Goal: Check status: Check status

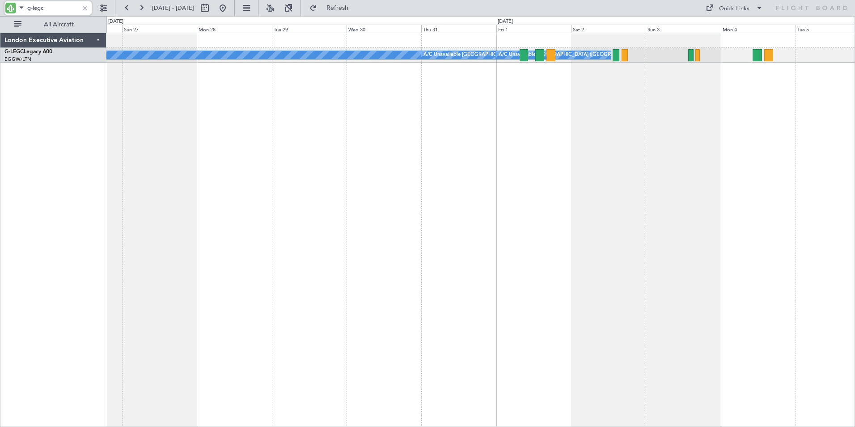
drag, startPoint x: 34, startPoint y: 8, endPoint x: 74, endPoint y: 7, distance: 39.8
click at [70, 9] on input "g-legc" at bounding box center [52, 7] width 51 height 13
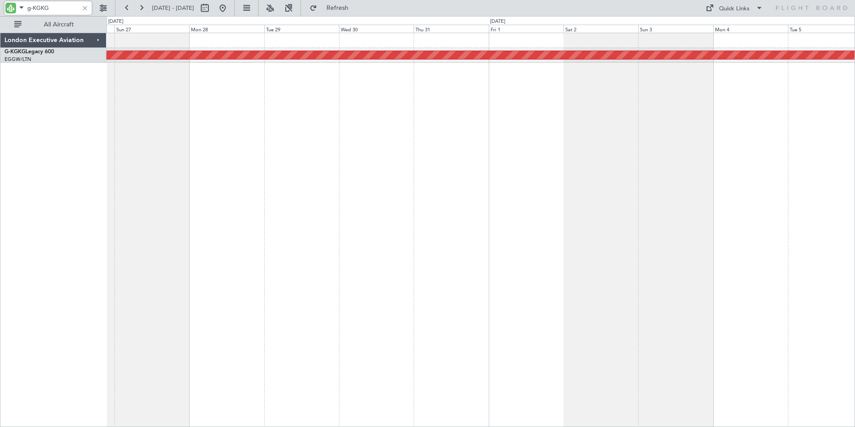
click at [344, 114] on div "AOG Maint [GEOGRAPHIC_DATA] (Ataturk)" at bounding box center [480, 230] width 749 height 394
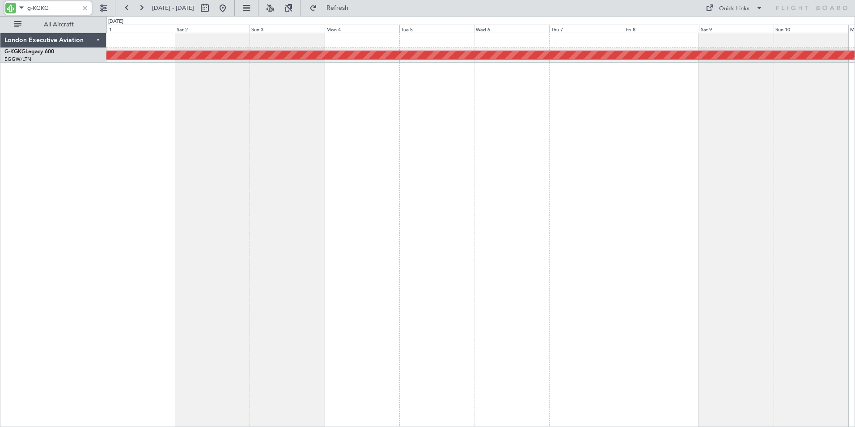
click at [280, 110] on div "AOG Maint [GEOGRAPHIC_DATA] (Ataturk)" at bounding box center [480, 230] width 749 height 394
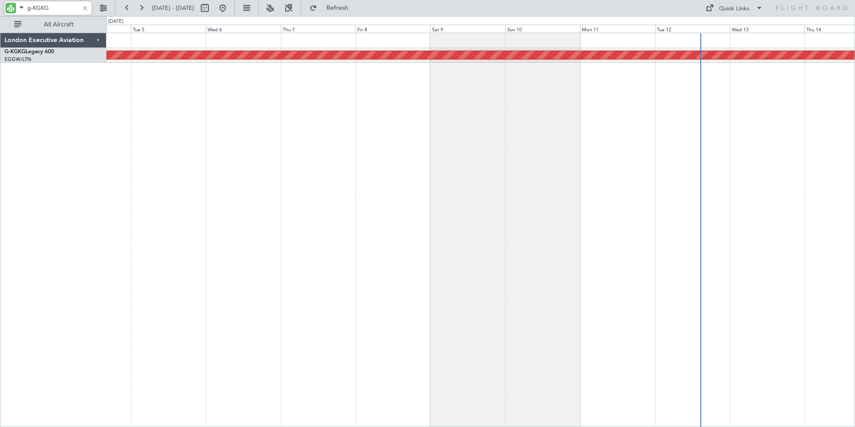
click at [289, 111] on div "AOG Maint [GEOGRAPHIC_DATA] (Ataturk)" at bounding box center [480, 230] width 749 height 394
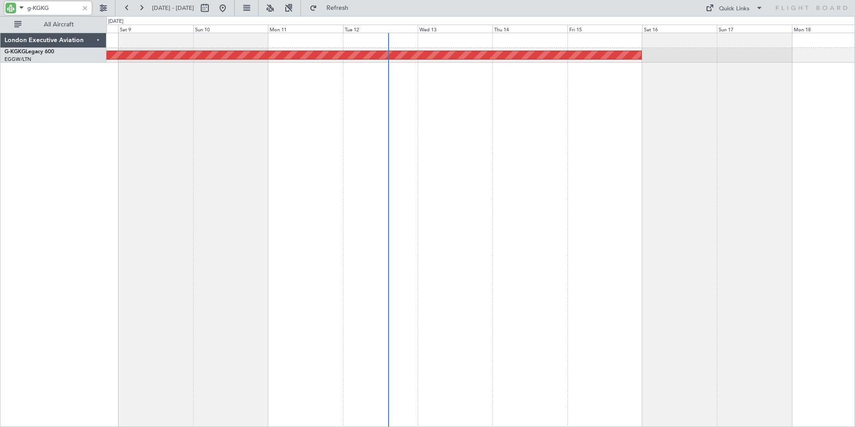
click at [435, 113] on div "AOG Maint [GEOGRAPHIC_DATA] (Ataturk)" at bounding box center [480, 230] width 749 height 394
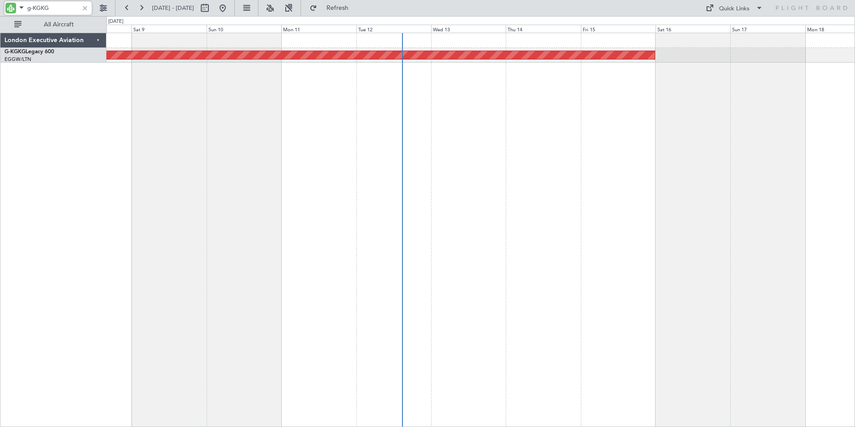
drag, startPoint x: 35, startPoint y: 8, endPoint x: 87, endPoint y: 15, distance: 52.8
click at [87, 15] on body "g-KGKG [DATE] - [DATE] Refresh Quick Links All Aircraft AOG Maint [GEOGRAPHIC_D…" at bounding box center [427, 213] width 855 height 427
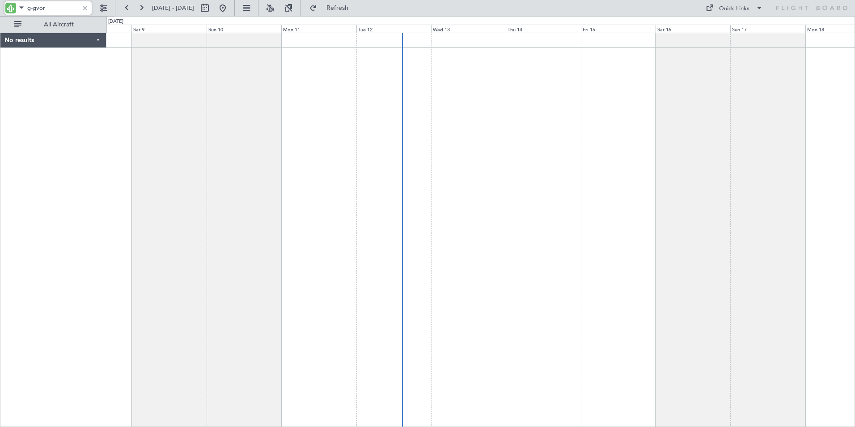
click at [36, 8] on input "g-gvor" at bounding box center [52, 7] width 51 height 13
drag, startPoint x: 36, startPoint y: 8, endPoint x: 69, endPoint y: 13, distance: 34.0
click at [40, 9] on input "g-vor" at bounding box center [52, 7] width 51 height 13
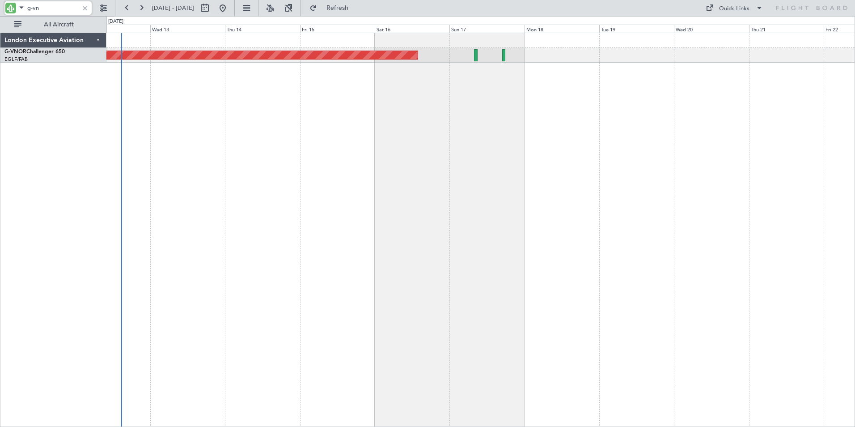
click at [358, 127] on div "Planned Maint London ([GEOGRAPHIC_DATA])" at bounding box center [480, 230] width 749 height 394
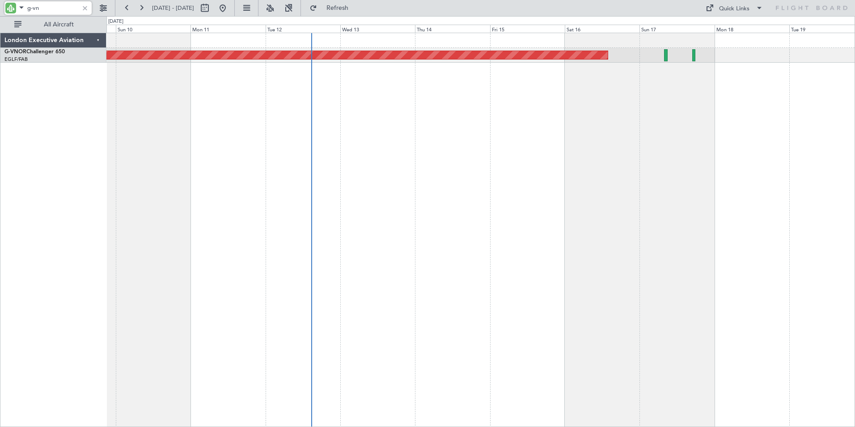
click at [655, 143] on div "Planned Maint London ([GEOGRAPHIC_DATA])" at bounding box center [480, 230] width 749 height 394
drag, startPoint x: 31, startPoint y: 6, endPoint x: 52, endPoint y: 8, distance: 21.1
click at [52, 8] on input "g-vn" at bounding box center [52, 7] width 51 height 13
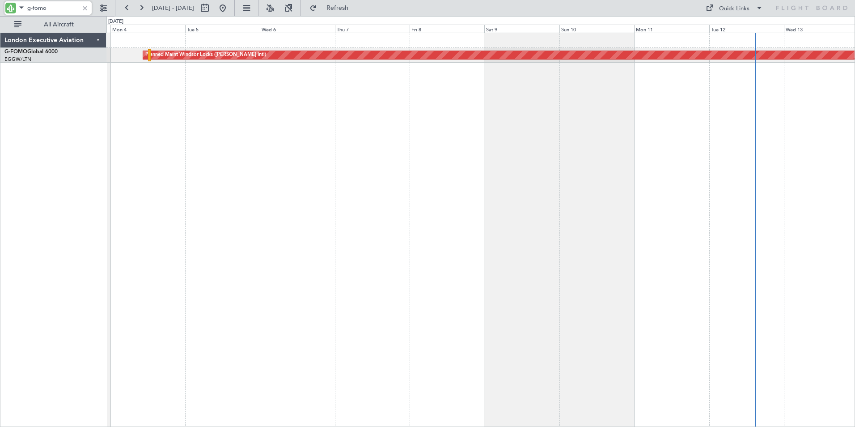
click at [681, 128] on div "Planned Maint Windsor Locks ([PERSON_NAME] Intl) Planned Maint [GEOGRAPHIC_DATA]" at bounding box center [480, 230] width 749 height 394
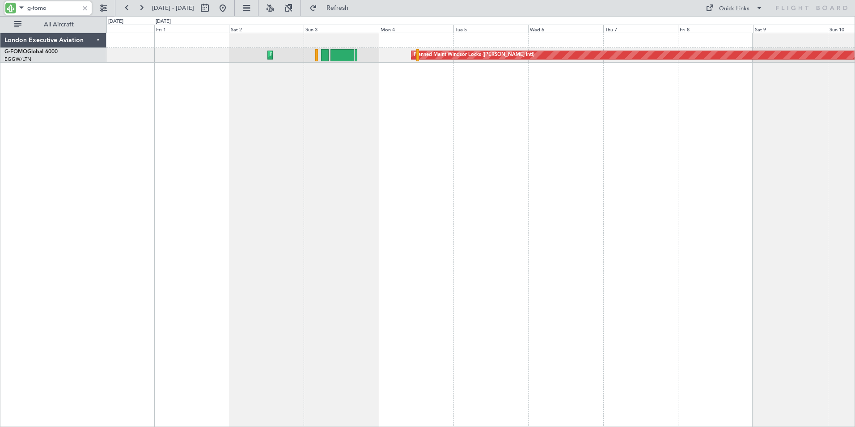
click at [585, 126] on div "Planned Maint Windsor Locks ([PERSON_NAME] Intl) Planned Maint [GEOGRAPHIC_DATA]" at bounding box center [480, 230] width 749 height 394
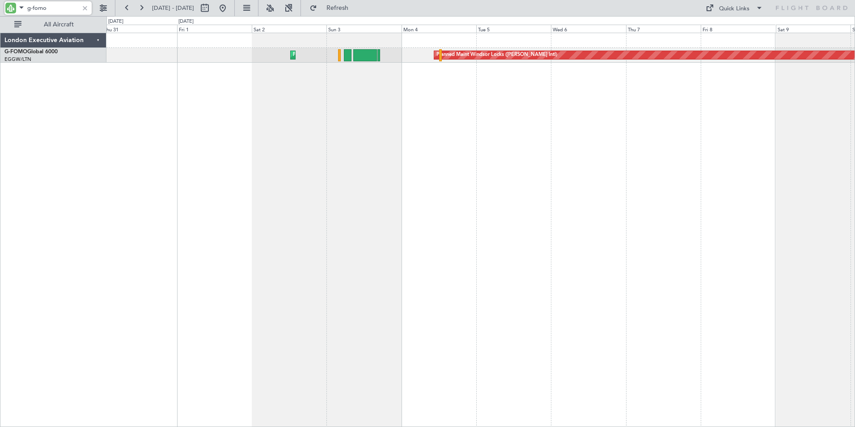
click at [292, 112] on div "Planned Maint Windsor Locks ([PERSON_NAME] Intl) Planned Maint [GEOGRAPHIC_DATA]" at bounding box center [480, 230] width 749 height 394
drag, startPoint x: 33, startPoint y: 8, endPoint x: 60, endPoint y: 10, distance: 26.9
click at [60, 10] on input "g-fomo" at bounding box center [52, 7] width 51 height 13
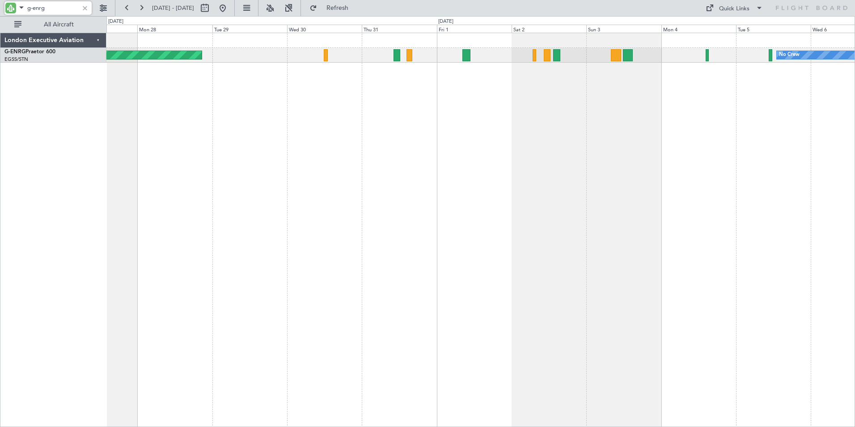
click at [527, 119] on div "No Crew AOG Maint [GEOGRAPHIC_DATA] ([GEOGRAPHIC_DATA])" at bounding box center [480, 230] width 749 height 394
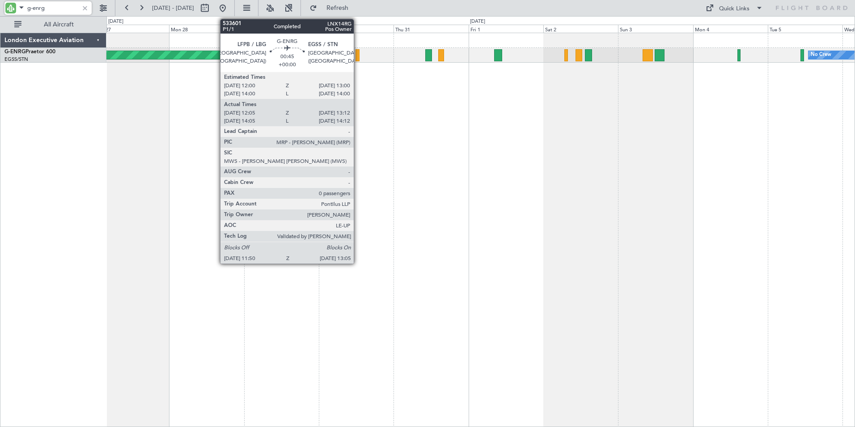
click at [358, 54] on div at bounding box center [358, 55] width 4 height 12
click at [358, 56] on div at bounding box center [358, 55] width 4 height 12
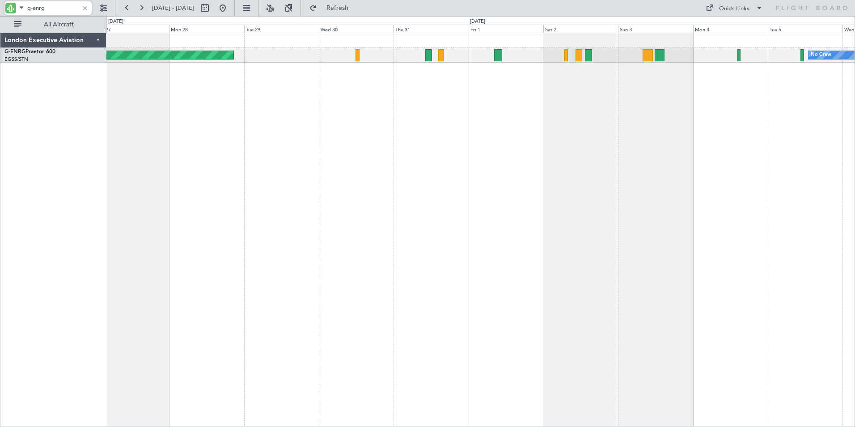
drag, startPoint x: 47, startPoint y: 9, endPoint x: 3, endPoint y: 9, distance: 44.3
click at [3, 9] on div "g-enrg" at bounding box center [57, 8] width 115 height 16
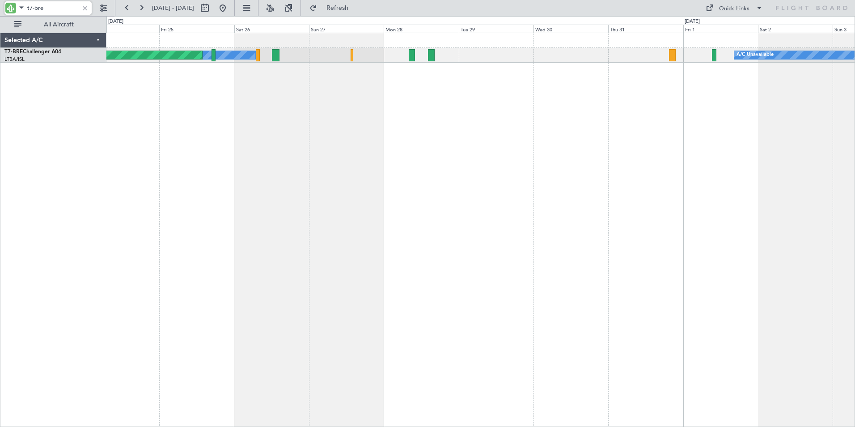
click at [480, 114] on div "A/C Unavailable Cleaning [PERSON_NAME][GEOGRAPHIC_DATA] ([GEOGRAPHIC_DATA][PERS…" at bounding box center [480, 230] width 749 height 394
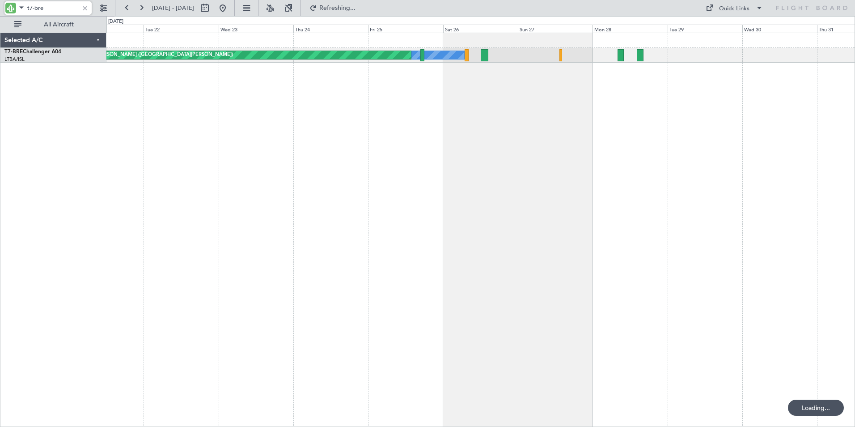
click at [624, 113] on div "Cleaning [PERSON_NAME][GEOGRAPHIC_DATA] ([GEOGRAPHIC_DATA][PERSON_NAME]) A/C Un…" at bounding box center [480, 230] width 749 height 394
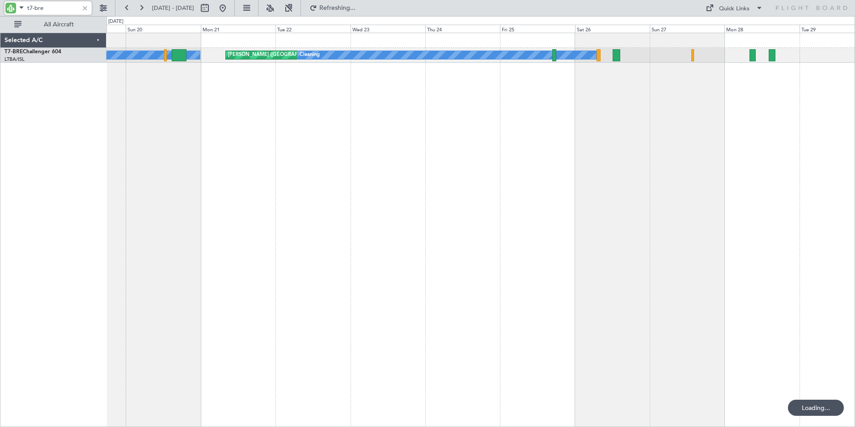
click at [432, 110] on div "[PERSON_NAME] ([GEOGRAPHIC_DATA][PERSON_NAME]) Cleaning A/C Unavailable" at bounding box center [480, 230] width 749 height 394
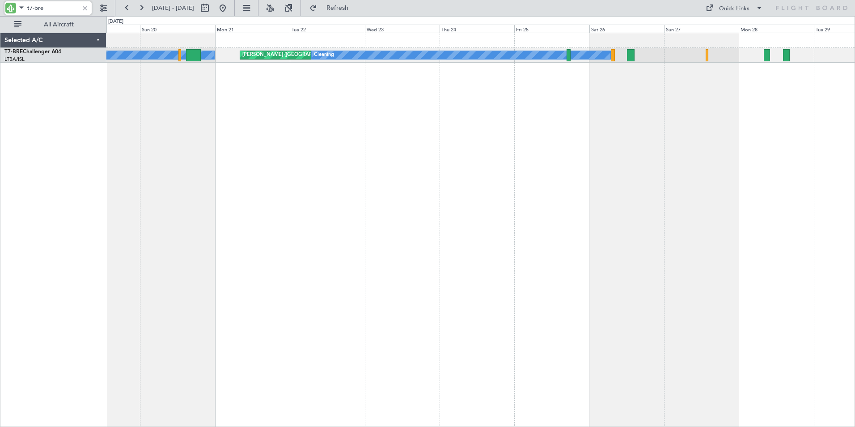
drag, startPoint x: 47, startPoint y: 6, endPoint x: -2, endPoint y: 3, distance: 49.3
click at [0, 3] on html "t7-bre [DATE] - [DATE] Refresh Quick Links All Aircraft [PERSON_NAME][GEOGRAPHI…" at bounding box center [427, 213] width 855 height 427
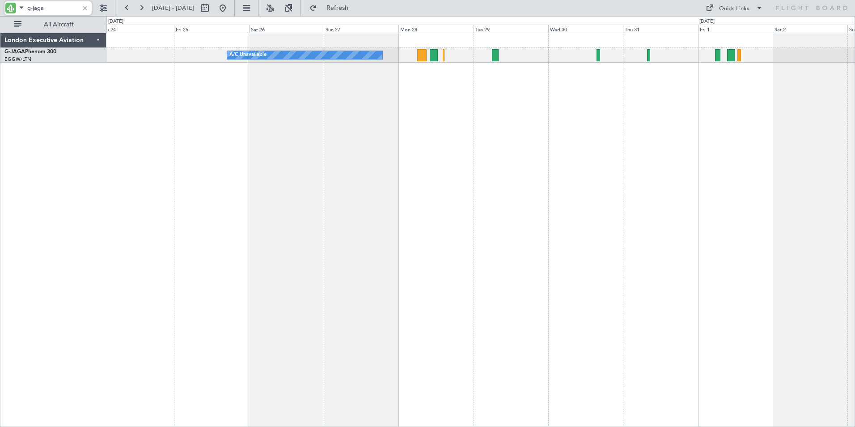
click at [214, 115] on div "A/C Unavailable" at bounding box center [480, 230] width 749 height 394
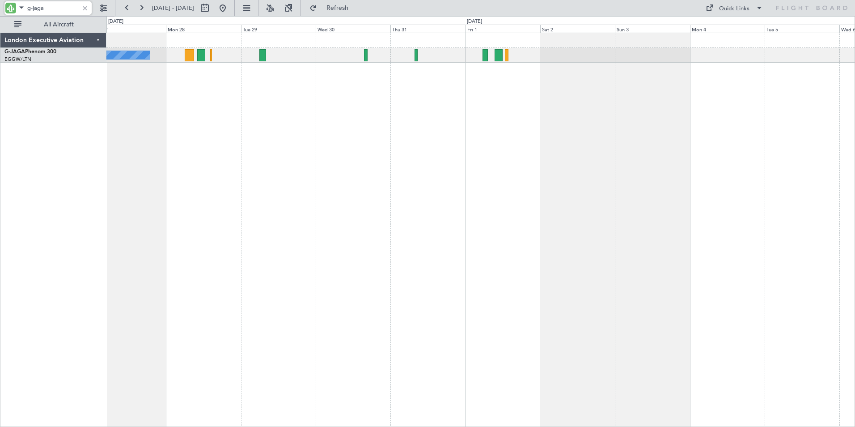
click at [140, 110] on div "A/C Unavailable" at bounding box center [480, 230] width 749 height 394
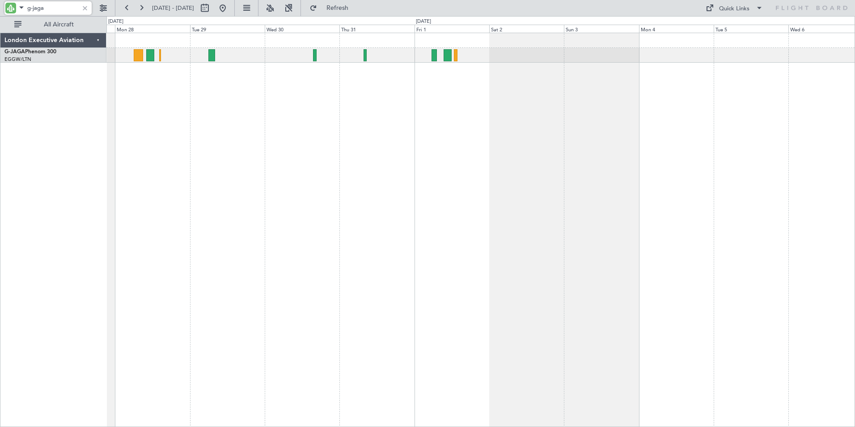
drag, startPoint x: 60, startPoint y: 7, endPoint x: -2, endPoint y: 0, distance: 62.5
click at [0, 0] on html "g-jaga [DATE] - [DATE] Refresh Quick Links All Aircraft A/C Unavailable London …" at bounding box center [427, 213] width 855 height 427
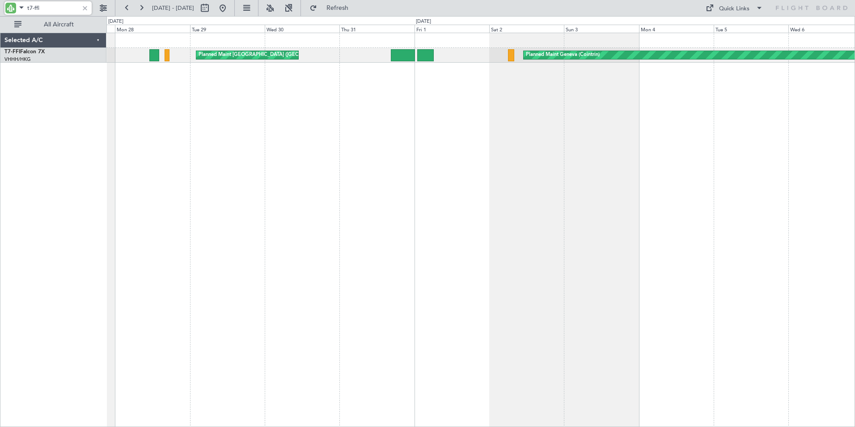
drag, startPoint x: 46, startPoint y: 7, endPoint x: 14, endPoint y: 7, distance: 32.2
click at [14, 7] on div "t7-ffi" at bounding box center [47, 7] width 87 height 13
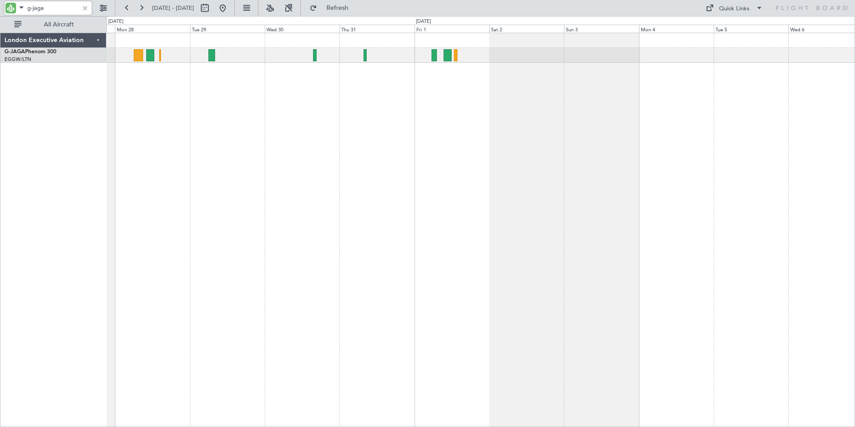
type input "g-jaga"
click at [127, 8] on button at bounding box center [127, 8] width 14 height 14
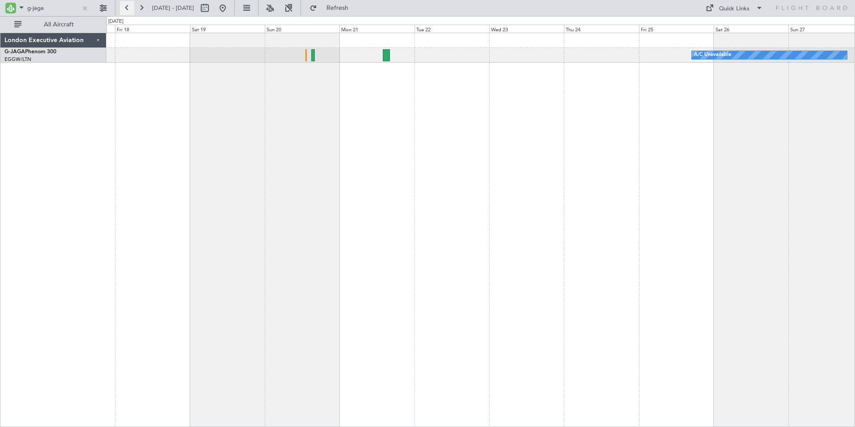
click at [127, 8] on button at bounding box center [127, 8] width 14 height 14
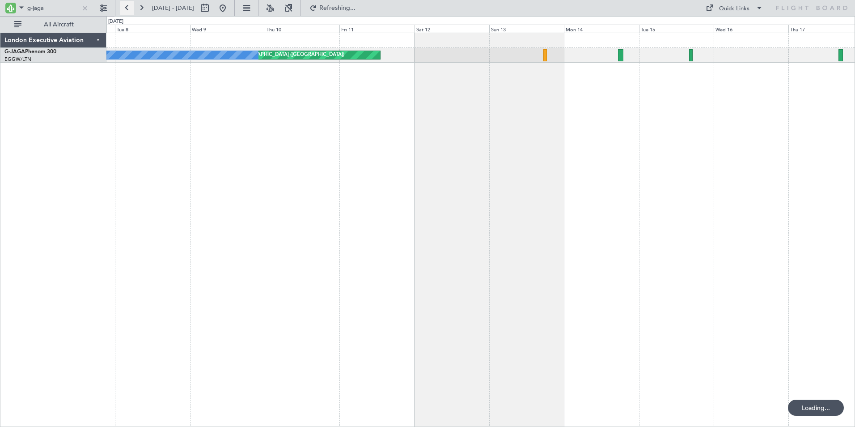
click at [127, 8] on button at bounding box center [127, 8] width 14 height 14
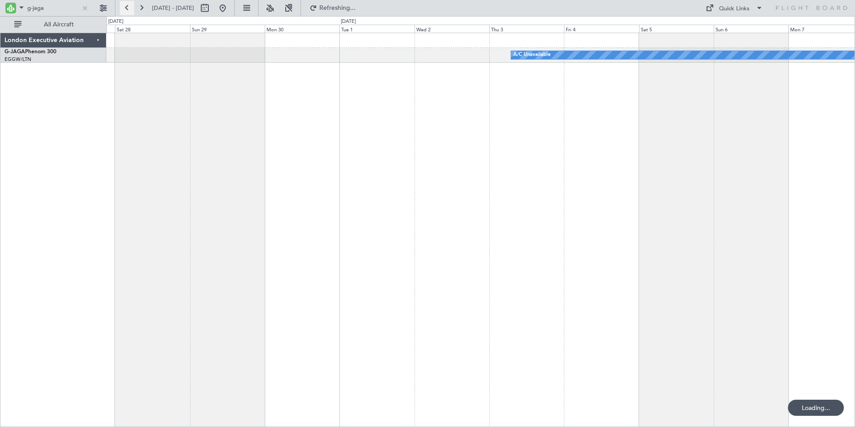
click at [127, 8] on button at bounding box center [127, 8] width 14 height 14
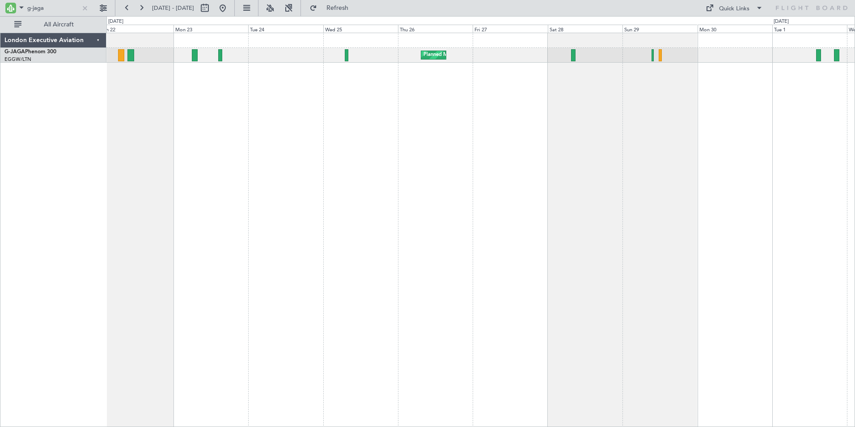
click at [395, 103] on div "Planned Maint [GEOGRAPHIC_DATA] ([GEOGRAPHIC_DATA]) A/C Unavailable" at bounding box center [480, 230] width 749 height 394
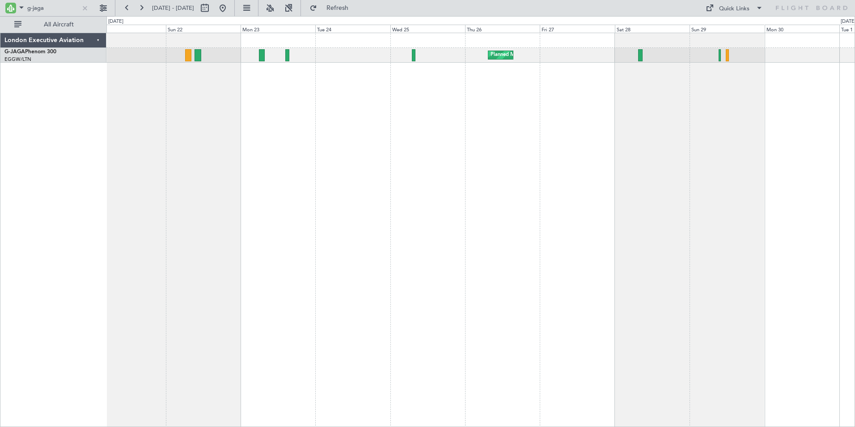
click at [731, 101] on div "Planned Maint [GEOGRAPHIC_DATA] ([GEOGRAPHIC_DATA]) A/C Unavailable" at bounding box center [480, 230] width 749 height 394
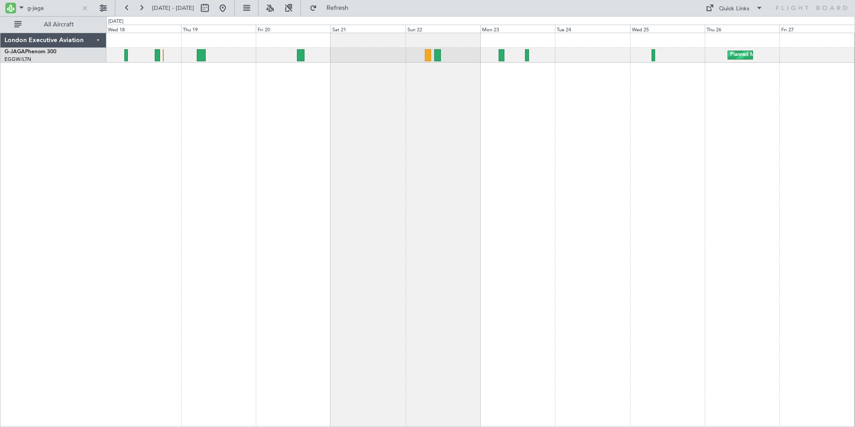
click at [675, 106] on div "Planned Maint [GEOGRAPHIC_DATA] ([GEOGRAPHIC_DATA])" at bounding box center [480, 230] width 749 height 394
